Goal: Register for event/course

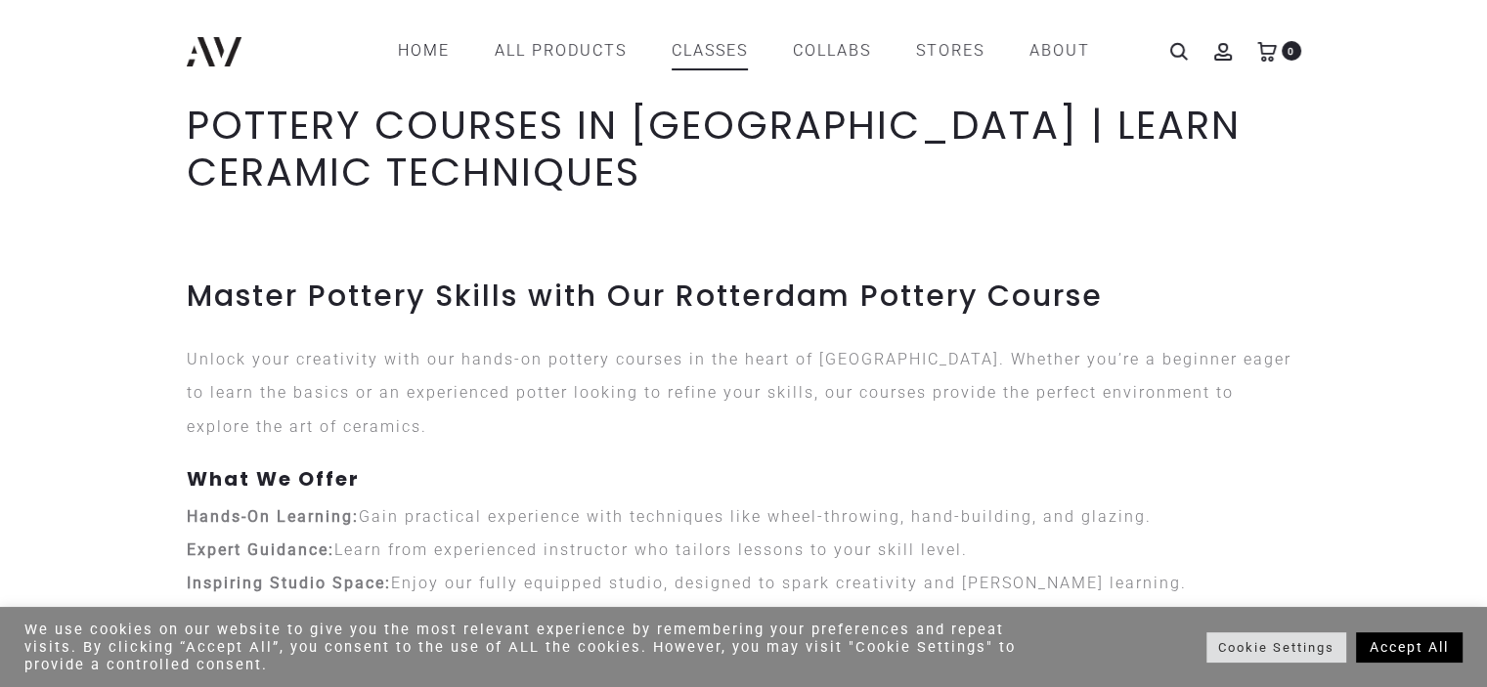
click at [711, 52] on link "CLASSES" at bounding box center [710, 50] width 76 height 33
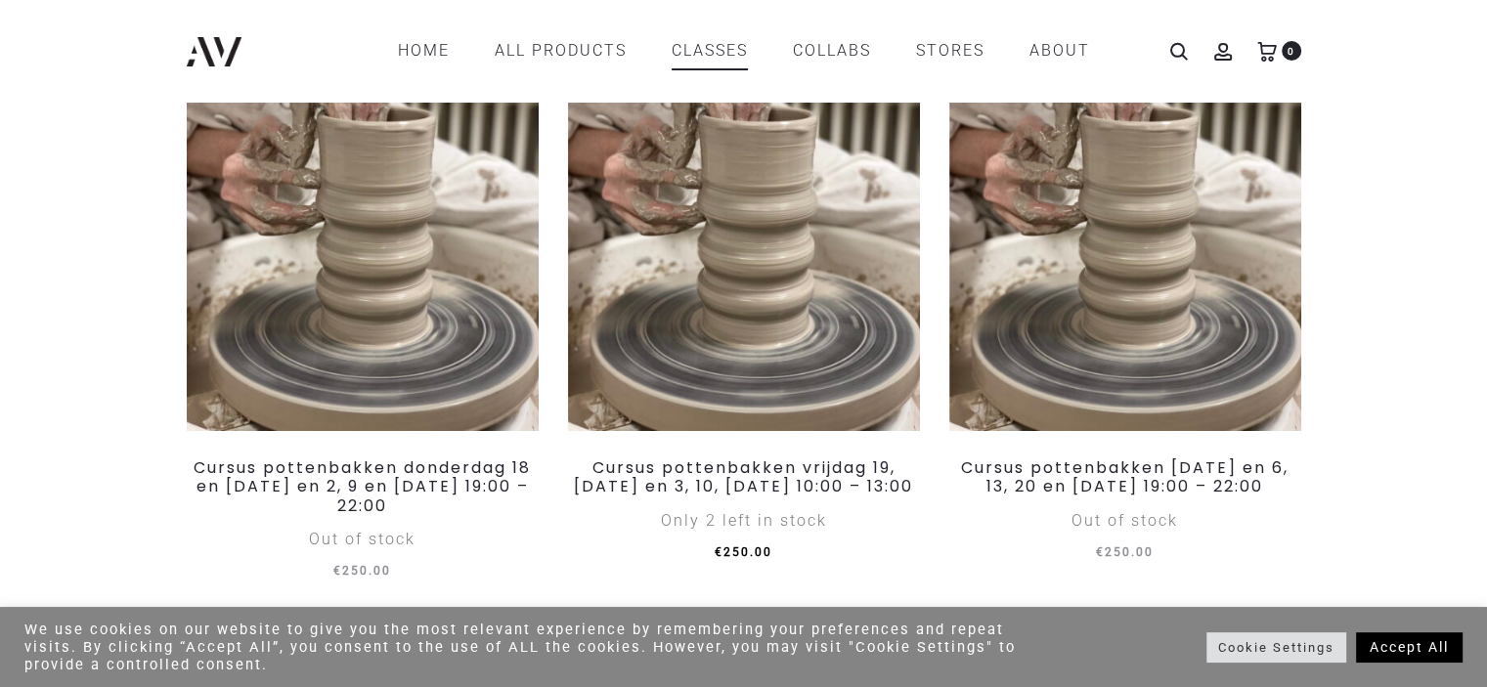
scroll to position [323, 0]
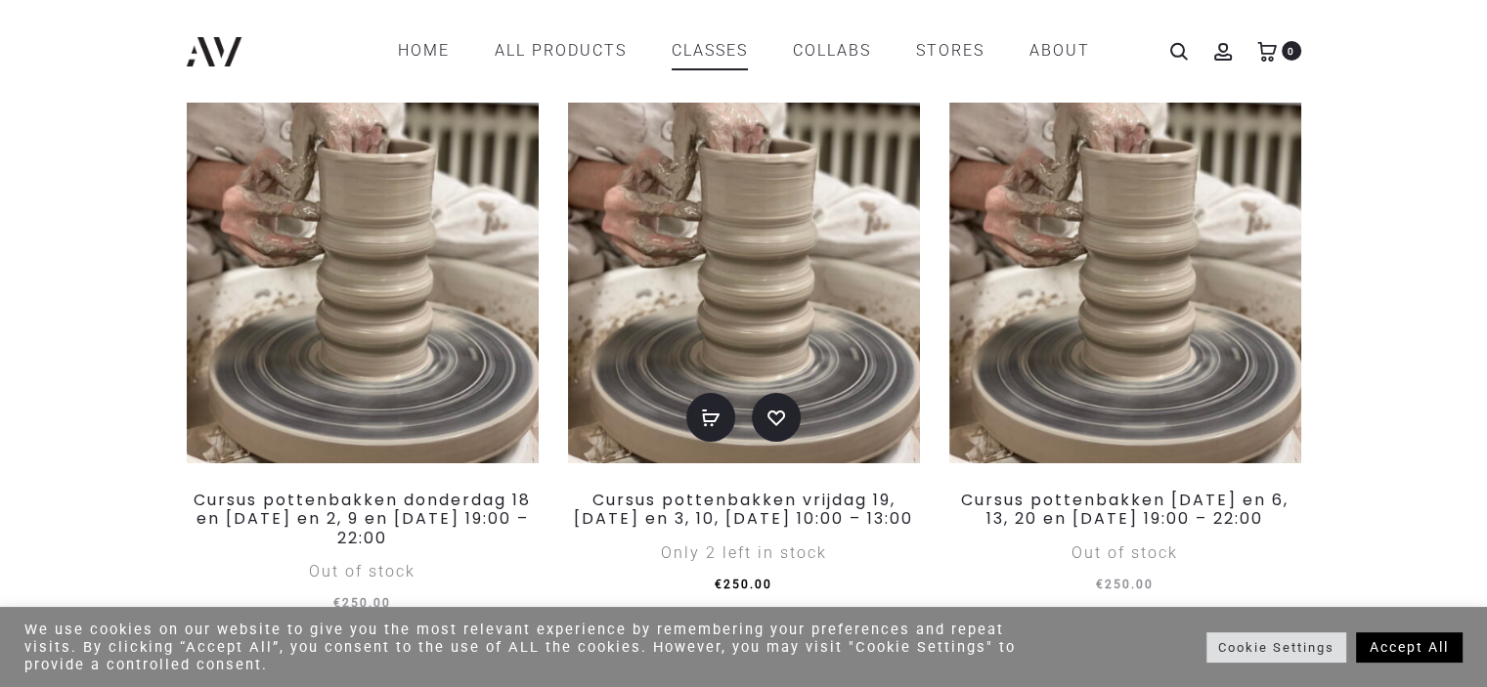
click at [785, 252] on img at bounding box center [744, 253] width 352 height 419
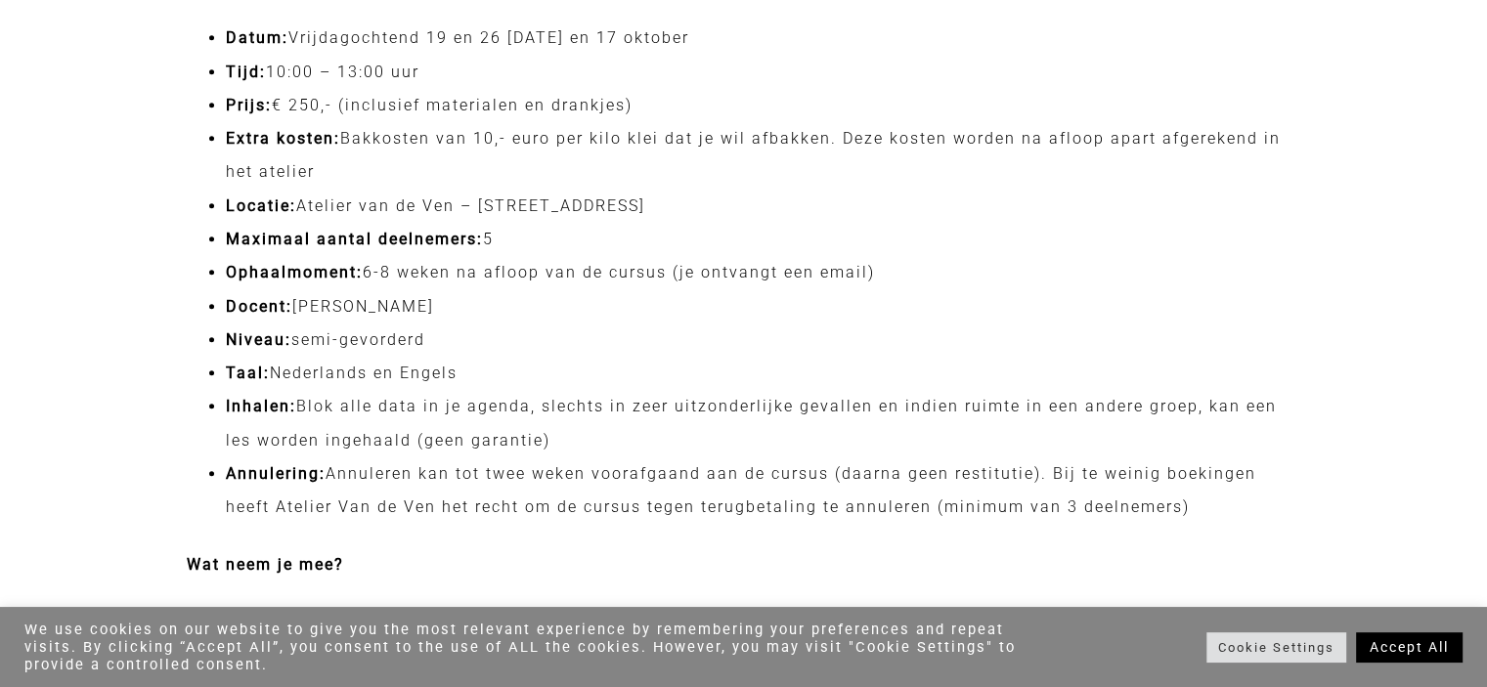
scroll to position [1895, 0]
